Goal: Contribute content: Add original content to the website for others to see

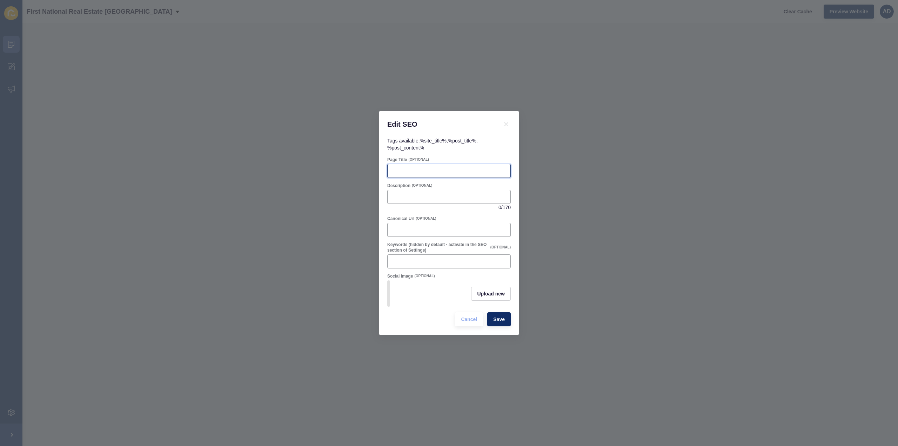
click at [425, 168] on input "Page Title" at bounding box center [449, 170] width 114 height 7
paste input "Walkervale QLD Suburb Profile | Lifestyle, Schools & Property Market"
type input "Walkervale QLD Suburb Profile | Lifestyle, Schools & Property Market"
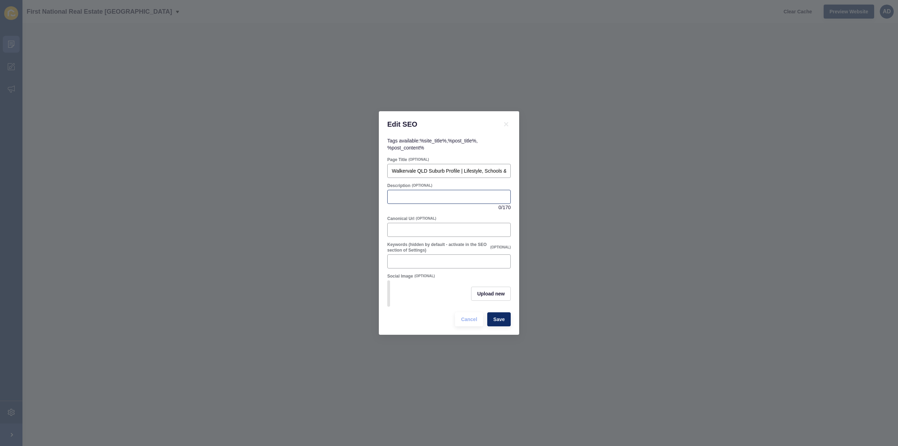
click at [422, 190] on div at bounding box center [448, 197] width 123 height 14
paste input "Discover [GEOGRAPHIC_DATA], a family-friendly suburb near [GEOGRAPHIC_DATA]. Le…"
type input "Discover [GEOGRAPHIC_DATA], a family-friendly suburb near [GEOGRAPHIC_DATA]. Le…"
click at [489, 294] on span "Upload new" at bounding box center [491, 293] width 28 height 7
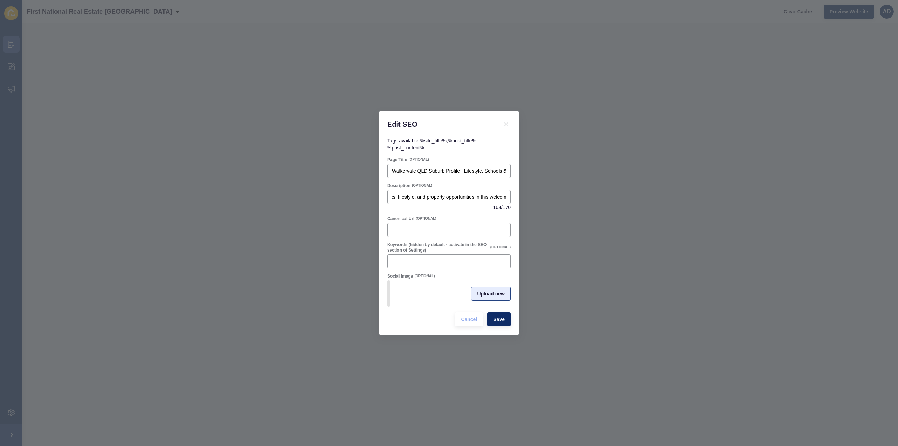
scroll to position [0, 0]
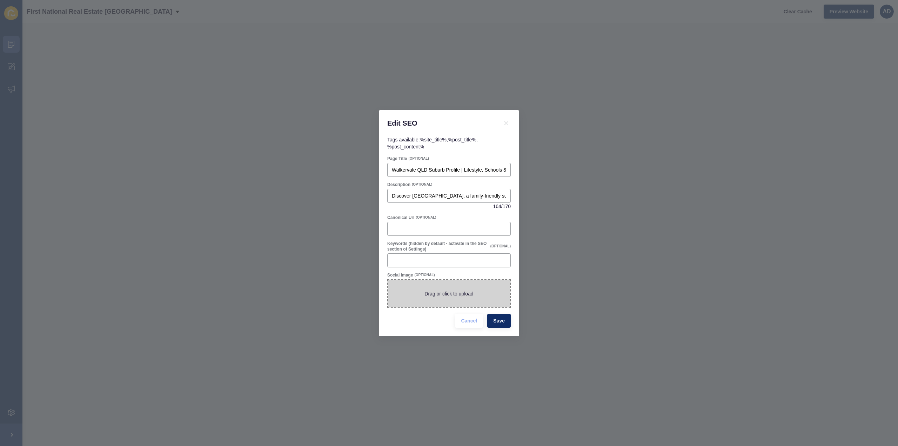
click at [449, 294] on span at bounding box center [449, 293] width 122 height 27
click at [388, 280] on input "Drag or click to upload" at bounding box center [388, 280] width 0 height 0
type input "C:\fakepath\Walkervale.png"
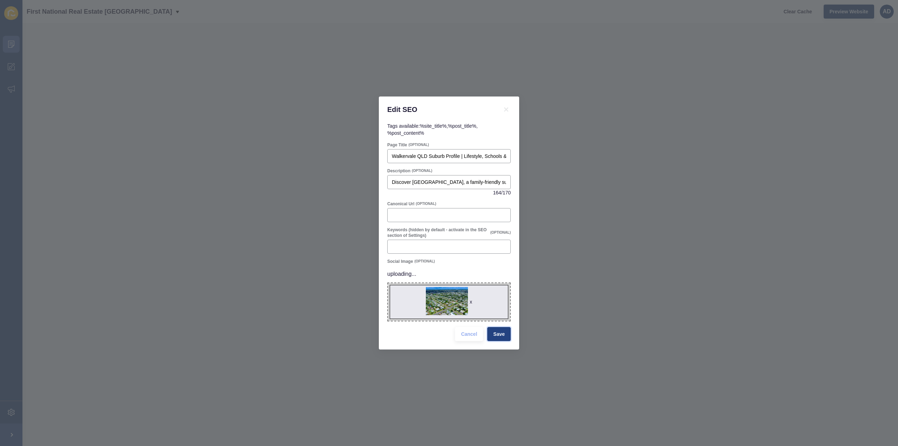
click at [503, 334] on span "Save" at bounding box center [499, 333] width 12 height 7
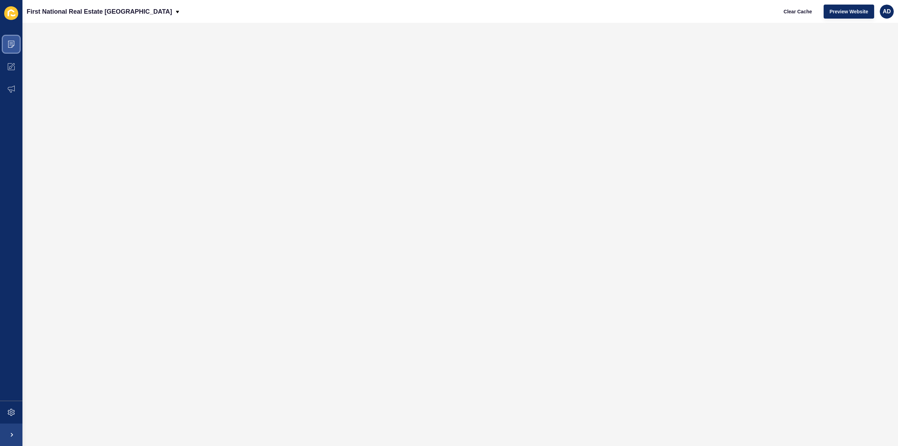
click at [14, 45] on icon at bounding box center [11, 44] width 7 height 7
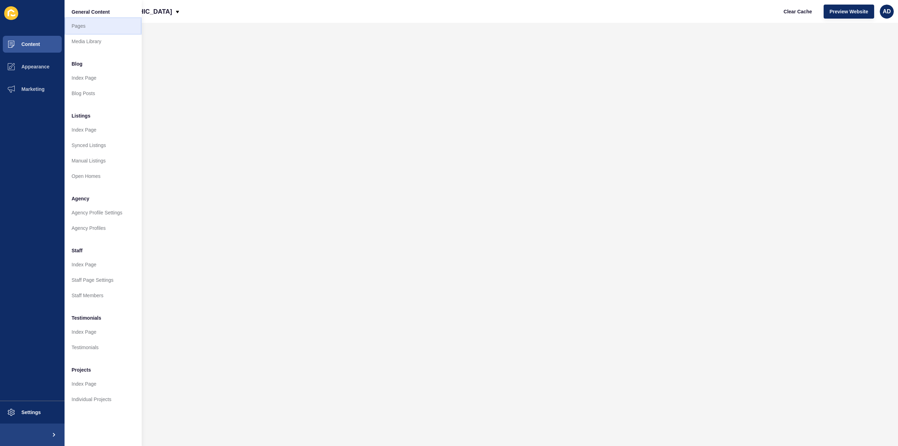
click at [82, 25] on link "Pages" at bounding box center [103, 25] width 77 height 15
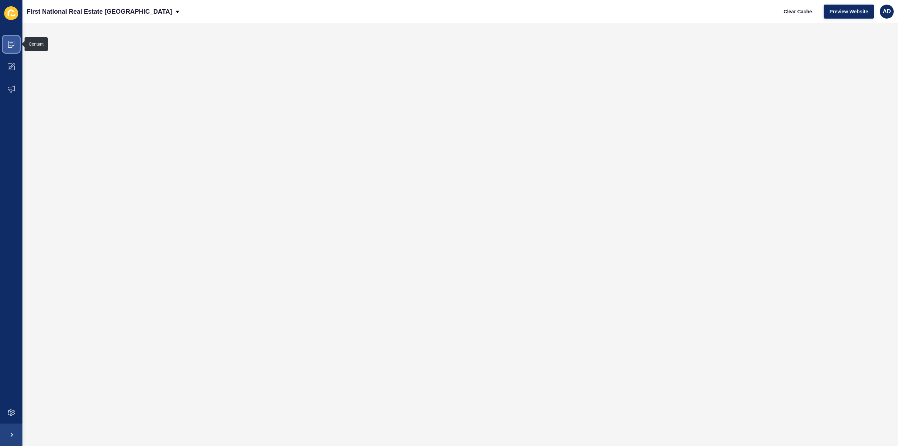
click at [11, 43] on icon at bounding box center [11, 44] width 7 height 7
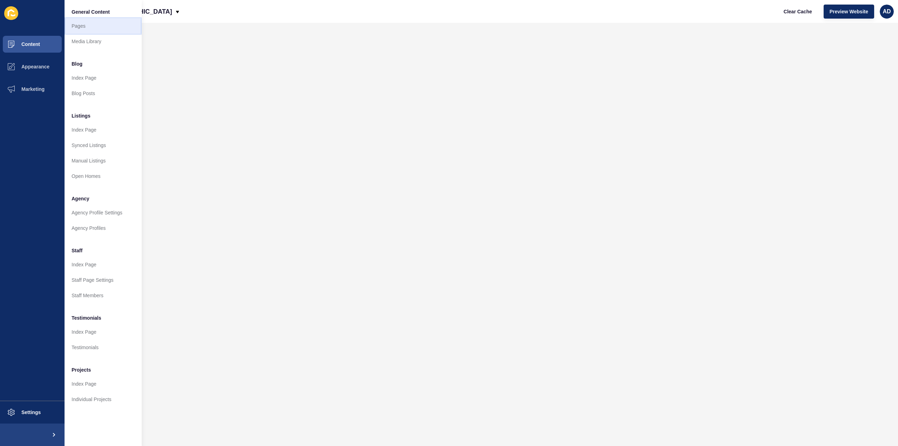
click at [81, 23] on link "Pages" at bounding box center [103, 25] width 77 height 15
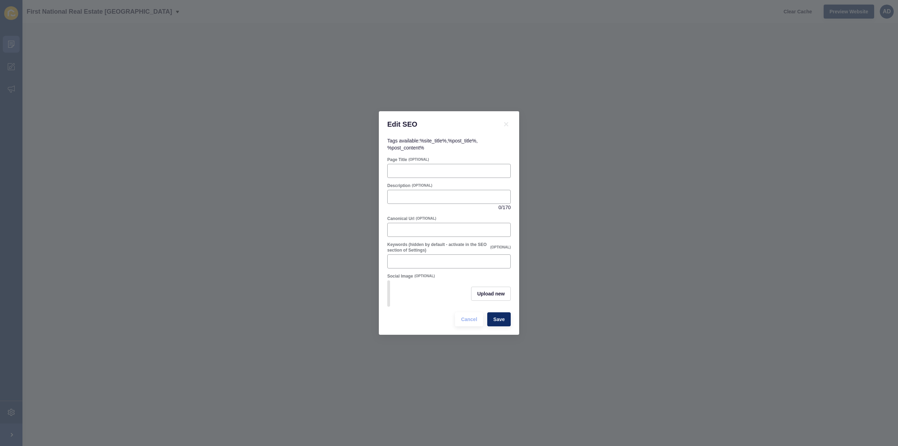
click at [438, 157] on div "Page Title (OPTIONAL)" at bounding box center [448, 160] width 123 height 6
click at [423, 167] on input "Page Title" at bounding box center [449, 170] width 114 height 7
paste input "[PERSON_NAME] QLD Suburb Profile | Lifestyle, Schools & Property Market"
type input "[PERSON_NAME] QLD Suburb Profile | Lifestyle, Schools & Property Market"
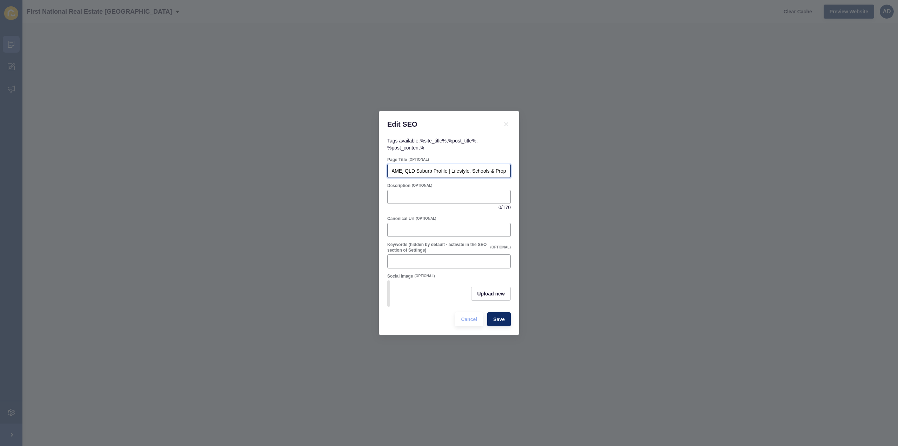
scroll to position [0, 0]
click at [424, 195] on input "Description" at bounding box center [449, 196] width 114 height 7
paste input "Discover [PERSON_NAME][GEOGRAPHIC_DATA], a peaceful rural suburb near [GEOGRAPH…"
type input "Discover [PERSON_NAME][GEOGRAPHIC_DATA], a peaceful rural suburb near [GEOGRAPH…"
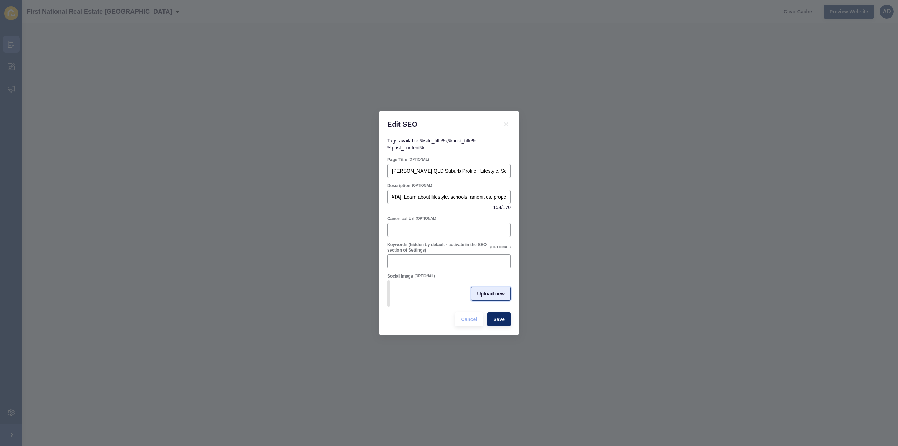
click at [502, 290] on span "Upload new" at bounding box center [491, 293] width 28 height 7
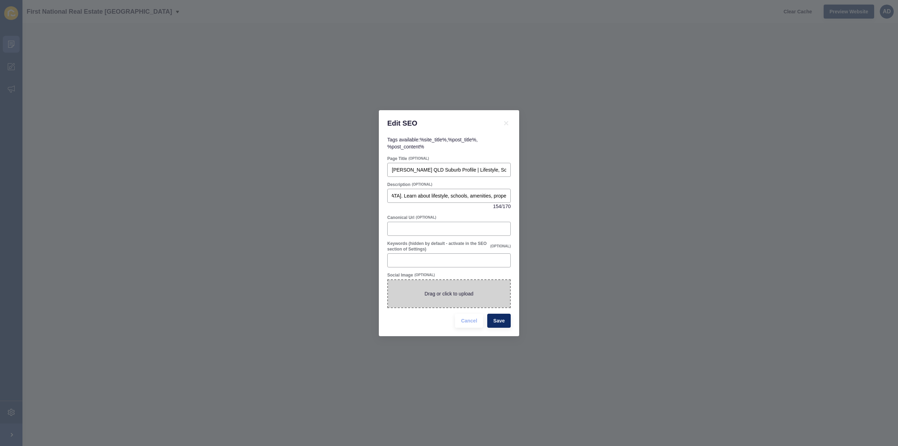
scroll to position [0, 0]
click at [480, 291] on span at bounding box center [449, 293] width 122 height 27
click at [388, 280] on input "Drag or click to upload" at bounding box center [388, 280] width 0 height 0
type input "C:\fakepath\[PERSON_NAME].jpg"
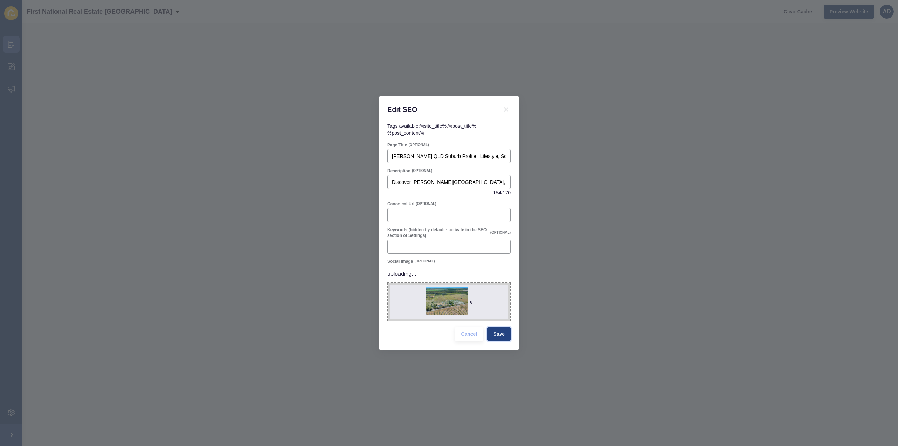
click at [504, 338] on button "Save" at bounding box center [498, 334] width 23 height 14
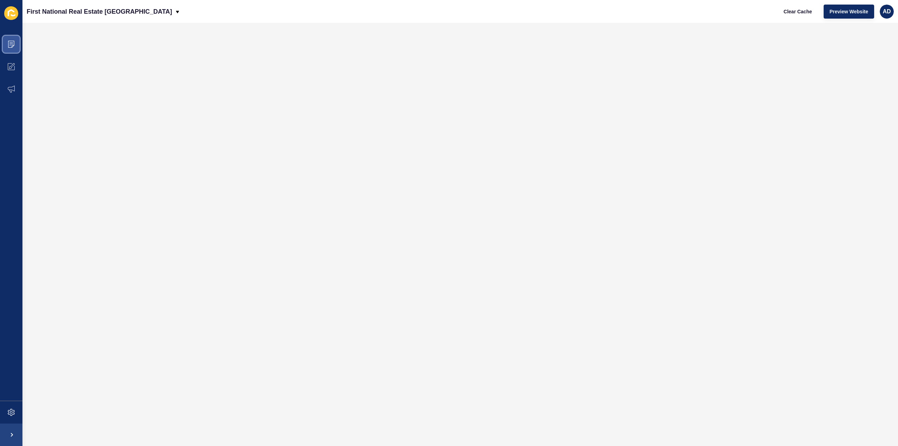
click at [11, 41] on icon at bounding box center [11, 44] width 6 height 7
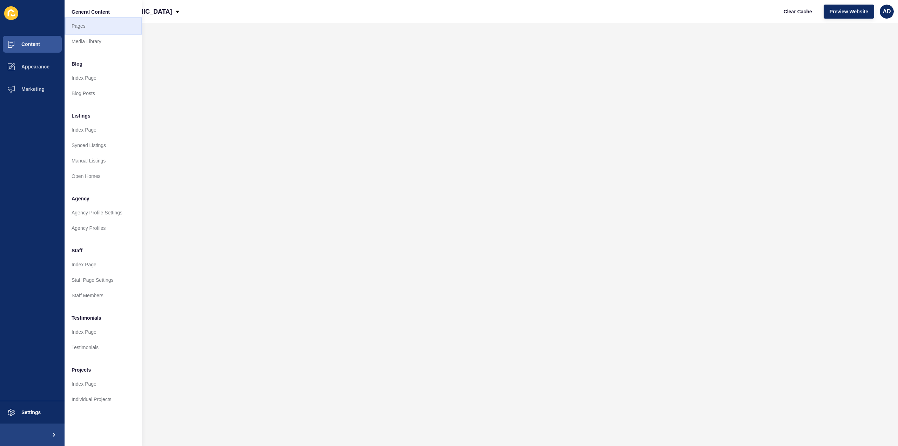
click at [77, 23] on link "Pages" at bounding box center [103, 25] width 77 height 15
